Goal: Download file/media

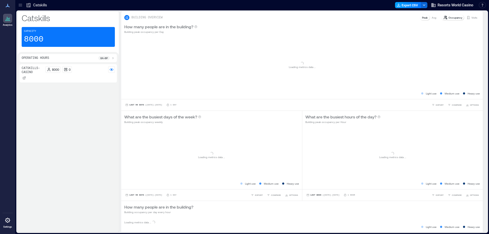
click at [404, 3] on button "Export CSV" at bounding box center [408, 5] width 26 height 6
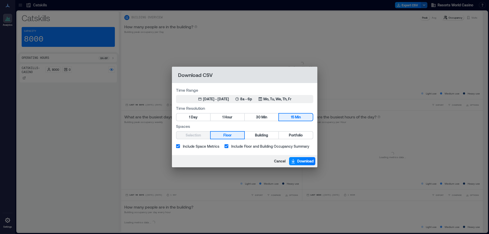
click at [234, 119] on button "1 Hour" at bounding box center [228, 117] width 34 height 7
click at [288, 135] on button "Portfolio" at bounding box center [296, 135] width 34 height 7
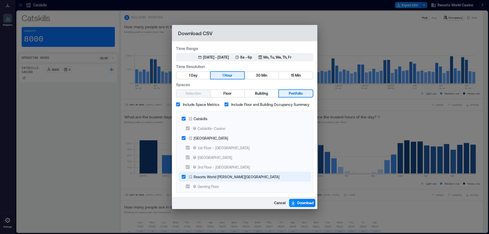
click at [206, 142] on label "[GEOGRAPHIC_DATA]" at bounding box center [241, 138] width 125 height 10
click at [210, 178] on div "Resorts World [PERSON_NAME][GEOGRAPHIC_DATA]" at bounding box center [237, 176] width 86 height 5
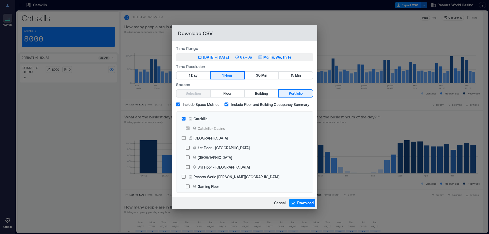
click at [239, 56] on icon "button" at bounding box center [237, 57] width 4 height 4
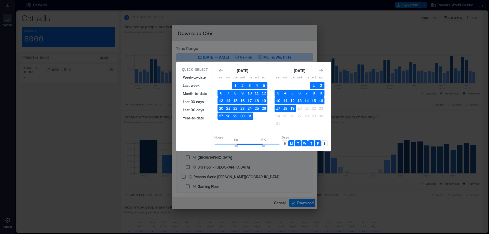
click at [292, 109] on button "19" at bounding box center [292, 108] width 7 height 7
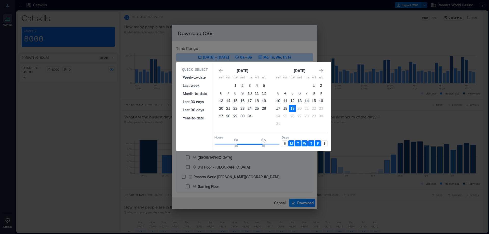
click at [285, 141] on div "S" at bounding box center [285, 143] width 6 height 6
click at [322, 141] on div "S" at bounding box center [325, 143] width 6 height 6
drag, startPoint x: 236, startPoint y: 145, endPoint x: 210, endPoint y: 145, distance: 26.3
click at [210, 145] on div "Quick Select Week-to-date Last week Month-to-date Last 30 days Last 90 days Yea…" at bounding box center [254, 106] width 152 height 87
type input "*"
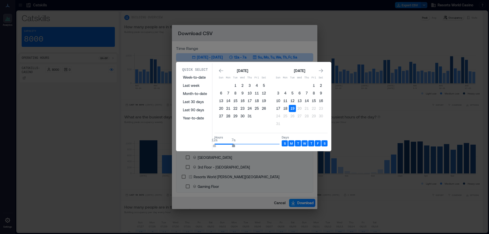
type input "*"
drag, startPoint x: 254, startPoint y: 145, endPoint x: 231, endPoint y: 145, distance: 23.7
click at [231, 145] on span "12a 6a" at bounding box center [247, 144] width 65 height 8
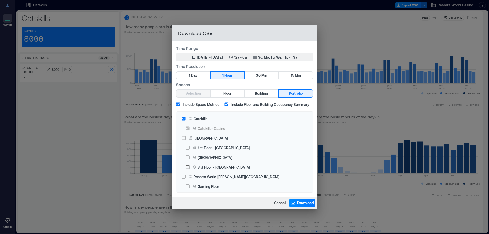
drag, startPoint x: 305, startPoint y: 201, endPoint x: 302, endPoint y: 196, distance: 6.1
click at [305, 201] on span "Download" at bounding box center [306, 203] width 17 height 5
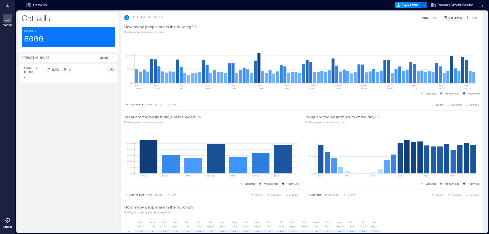
click at [404, 2] on button "Export CSV" at bounding box center [408, 5] width 26 height 6
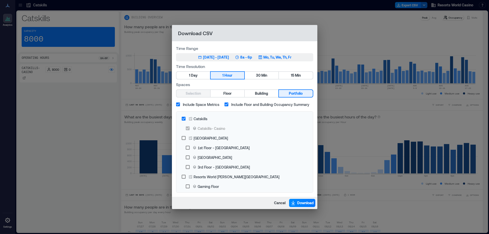
click at [266, 60] on button "May 20, 2025 - [DATE] 8a - 6p Mo, Tu, We, Th, Fr" at bounding box center [244, 57] width 137 height 8
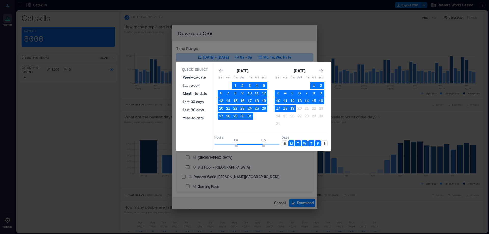
click at [293, 108] on button "19" at bounding box center [292, 108] width 7 height 7
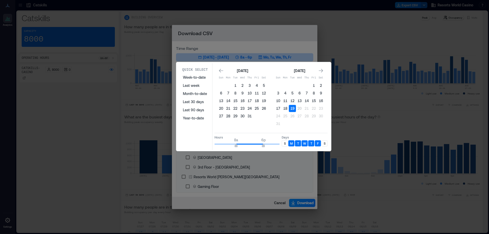
drag, startPoint x: 287, startPoint y: 143, endPoint x: 295, endPoint y: 143, distance: 8.9
click at [287, 143] on div "S" at bounding box center [285, 143] width 6 height 6
click at [324, 142] on p "S" at bounding box center [325, 143] width 2 height 4
type input "**"
drag, startPoint x: 266, startPoint y: 147, endPoint x: 291, endPoint y: 147, distance: 25.0
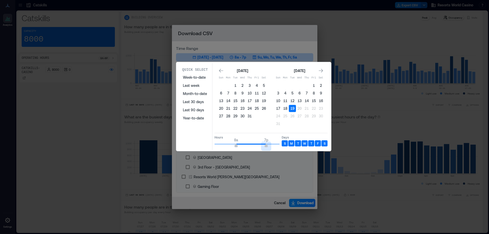
click at [291, 147] on div "Hours 8a 7p Days S M T W T F S" at bounding box center [271, 140] width 113 height 15
type input "*"
drag, startPoint x: 235, startPoint y: 146, endPoint x: 230, endPoint y: 145, distance: 5.6
click at [230, 145] on span "6a" at bounding box center [230, 146] width 3 height 2
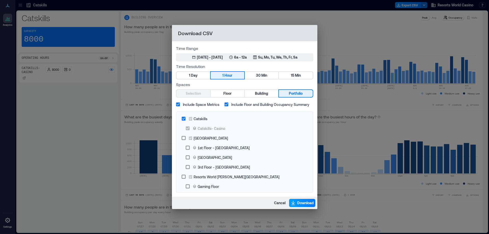
click at [296, 201] on button "Download" at bounding box center [302, 203] width 26 height 8
